Goal: Task Accomplishment & Management: Manage account settings

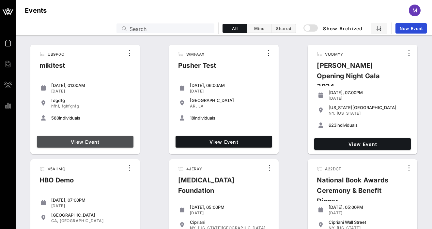
click at [94, 137] on link "View Event" at bounding box center [85, 142] width 96 height 12
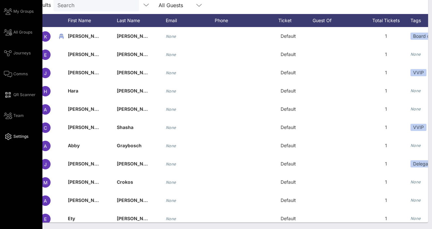
click at [21, 136] on span "Settings" at bounding box center [20, 137] width 15 height 6
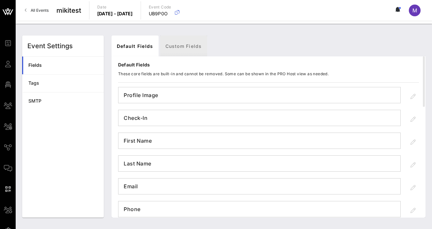
click at [164, 44] on link "Custom Fields" at bounding box center [183, 46] width 47 height 21
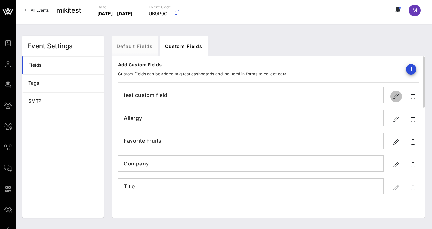
click at [396, 95] on icon "button" at bounding box center [396, 97] width 8 height 8
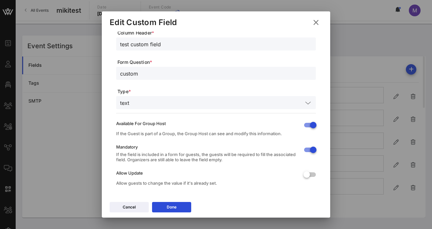
scroll to position [32, 0]
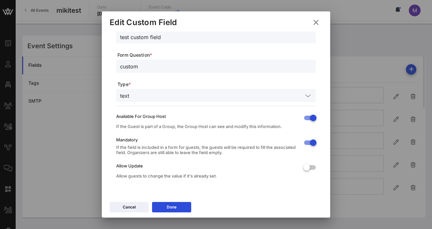
click at [381, 55] on div at bounding box center [216, 114] width 432 height 229
click at [317, 22] on icon at bounding box center [315, 22] width 11 height 11
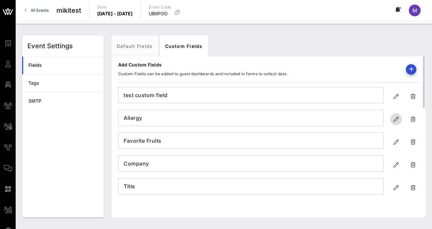
click at [393, 118] on icon "button" at bounding box center [396, 119] width 8 height 8
type input "Allergy"
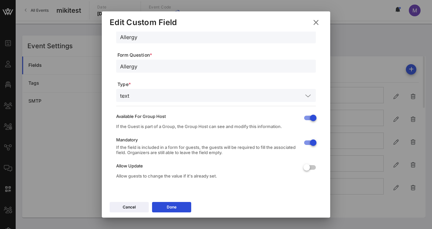
click at [195, 100] on input "text" at bounding box center [217, 95] width 171 height 8
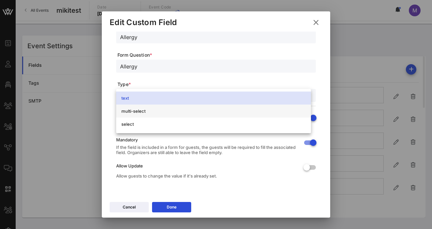
click at [155, 115] on div "multi-select" at bounding box center [213, 111] width 184 height 10
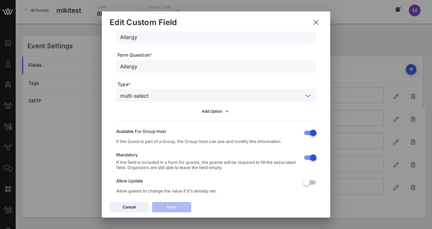
click at [214, 111] on icon at bounding box center [216, 112] width 5 height 4
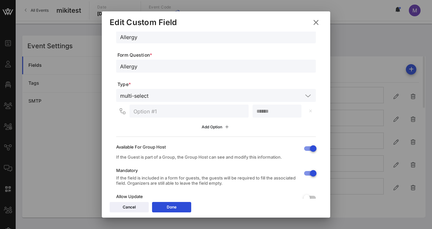
click at [214, 129] on icon at bounding box center [216, 127] width 5 height 4
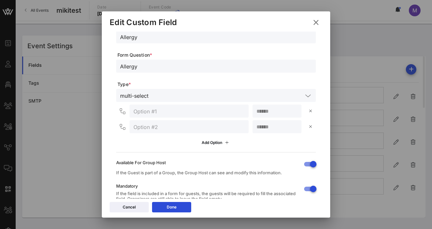
click at [189, 114] on input "text" at bounding box center [188, 111] width 111 height 8
type input "asdasd"
click at [176, 125] on input "text" at bounding box center [188, 127] width 111 height 8
type input "asdas"
click at [264, 114] on input "number" at bounding box center [276, 111] width 41 height 8
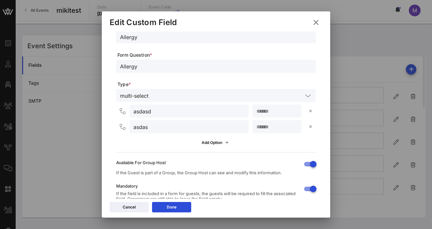
type input "*"
click at [261, 123] on input "number" at bounding box center [276, 127] width 41 height 8
type input "*"
click at [178, 204] on button "Done" at bounding box center [171, 207] width 39 height 10
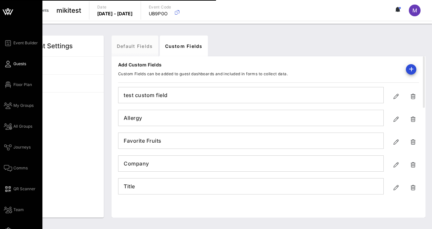
click at [12, 64] on link "Guests" at bounding box center [15, 64] width 22 height 8
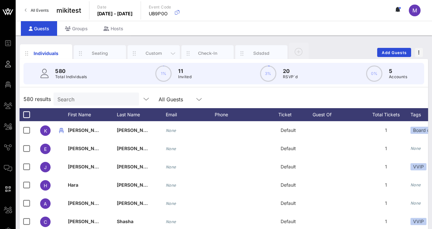
click at [159, 53] on div "Custom" at bounding box center [153, 53] width 29 height 6
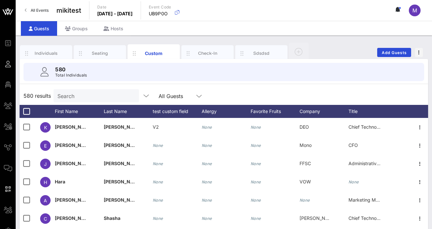
scroll to position [33, 0]
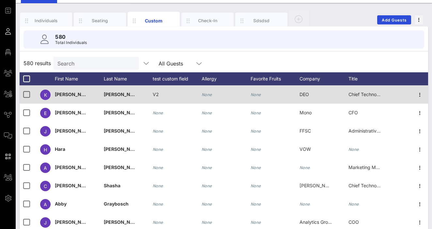
click at [211, 91] on div "None" at bounding box center [206, 94] width 10 height 18
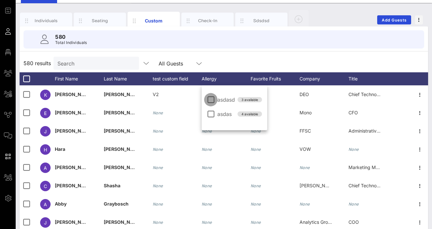
click at [208, 96] on div at bounding box center [210, 99] width 11 height 11
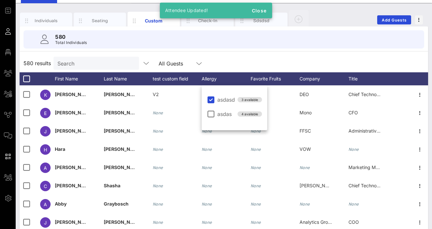
click at [250, 55] on div "580 results Search All Guests" at bounding box center [224, 63] width 408 height 18
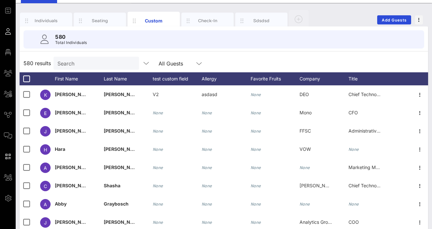
click at [358, 21] on div "Individuals Seating Custom Check-In sdsdsd Add Guests" at bounding box center [224, 19] width 408 height 21
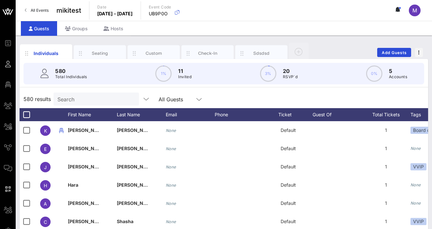
click at [352, 44] on div "Individuals Seating Custom Check-In sdsdsd Add Guests" at bounding box center [224, 52] width 408 height 21
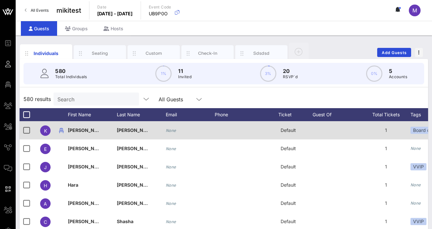
click at [300, 133] on div "Default" at bounding box center [287, 134] width 49 height 26
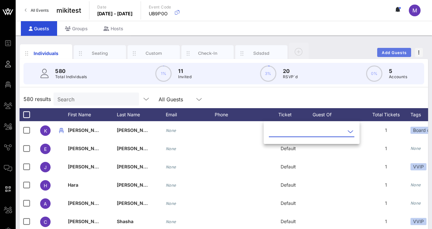
click at [379, 49] on button "Add Guests" at bounding box center [394, 52] width 34 height 9
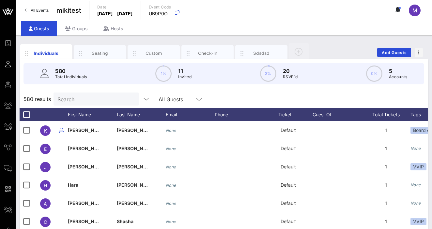
click at [26, 8] on link "All Events" at bounding box center [37, 10] width 32 height 10
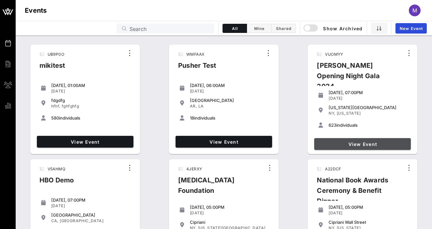
click at [341, 141] on span "View Event" at bounding box center [362, 144] width 91 height 6
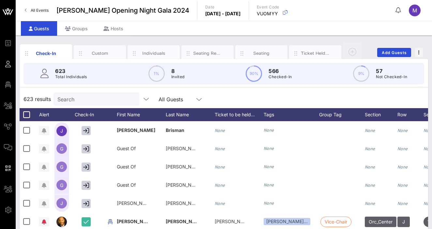
click at [43, 12] on span "All Events" at bounding box center [40, 10] width 18 height 5
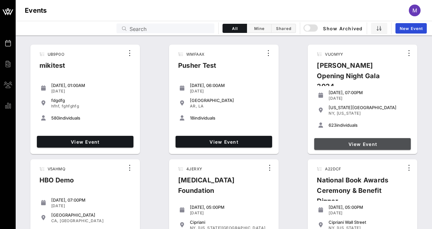
click at [334, 140] on link "View Event" at bounding box center [362, 144] width 96 height 12
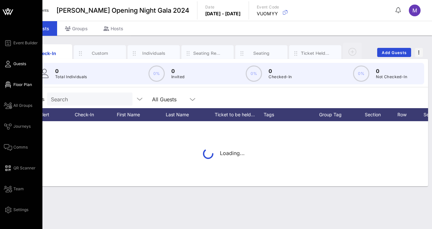
click at [20, 87] on span "Floor Plan" at bounding box center [22, 85] width 19 height 6
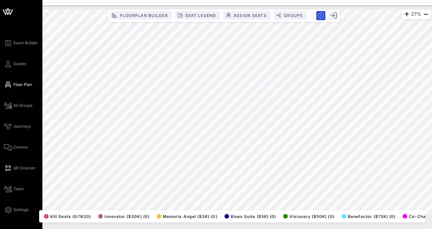
click at [13, 13] on icon at bounding box center [8, 12] width 16 height 16
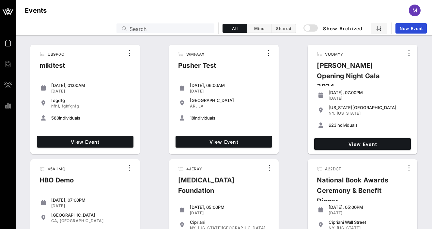
click at [137, 27] on input "Search" at bounding box center [169, 28] width 81 height 8
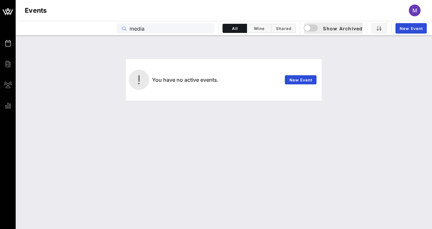
type input "media"
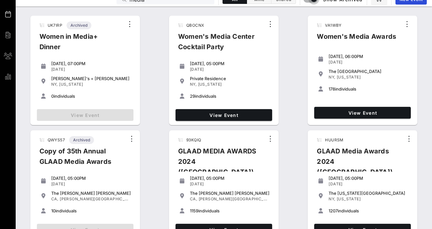
scroll to position [65, 0]
